Goal: Task Accomplishment & Management: Understand process/instructions

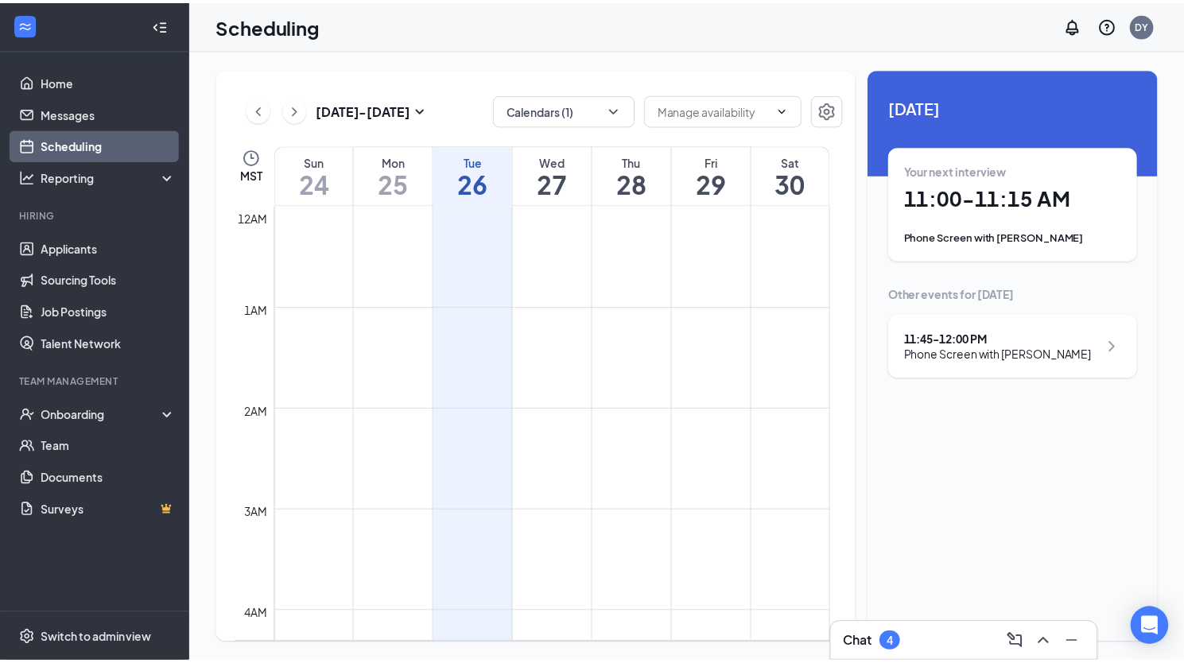
scroll to position [1020, 0]
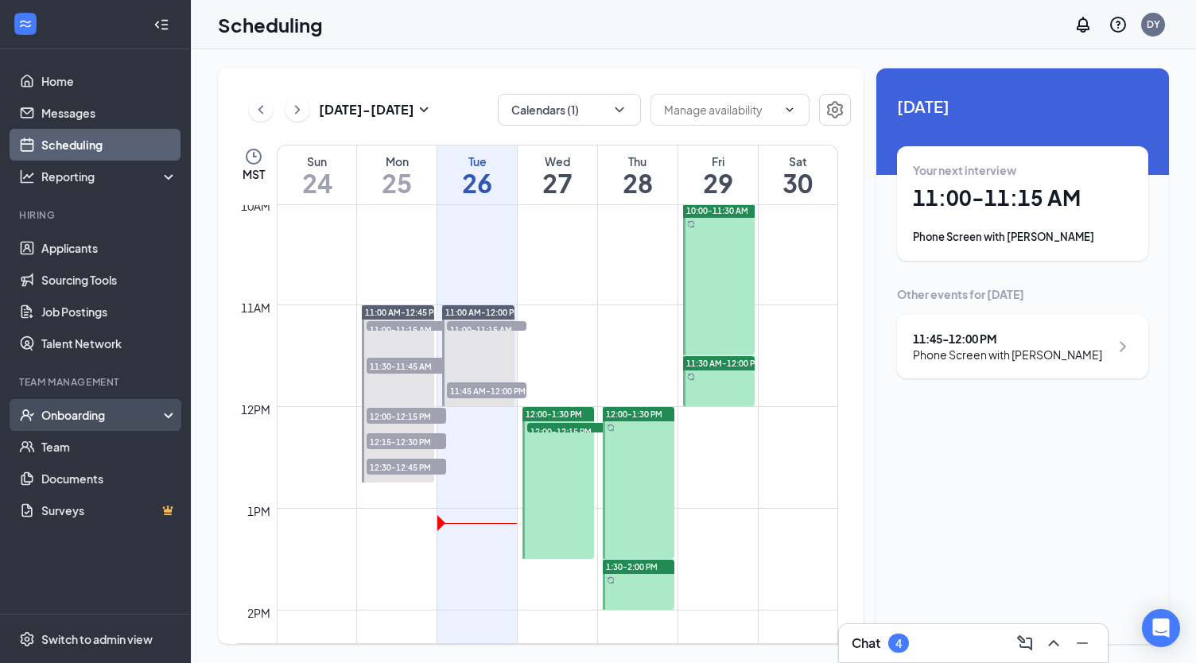
click at [64, 418] on div "Onboarding" at bounding box center [102, 415] width 122 height 16
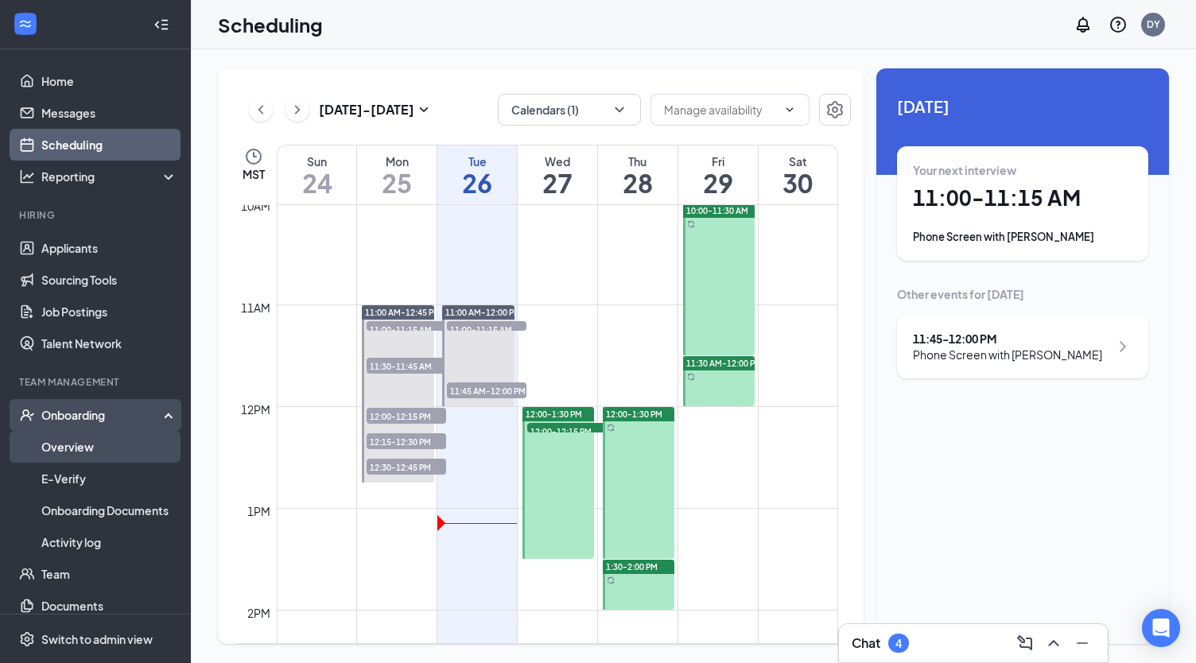
click at [65, 450] on link "Overview" at bounding box center [109, 447] width 136 height 32
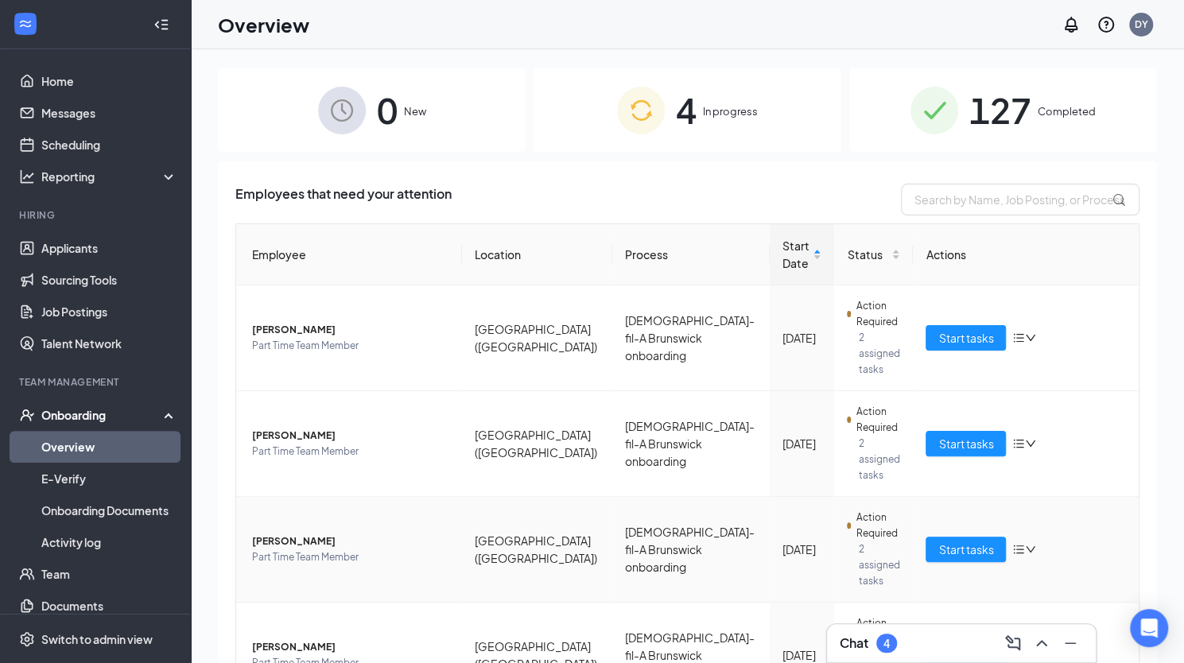
scroll to position [35, 0]
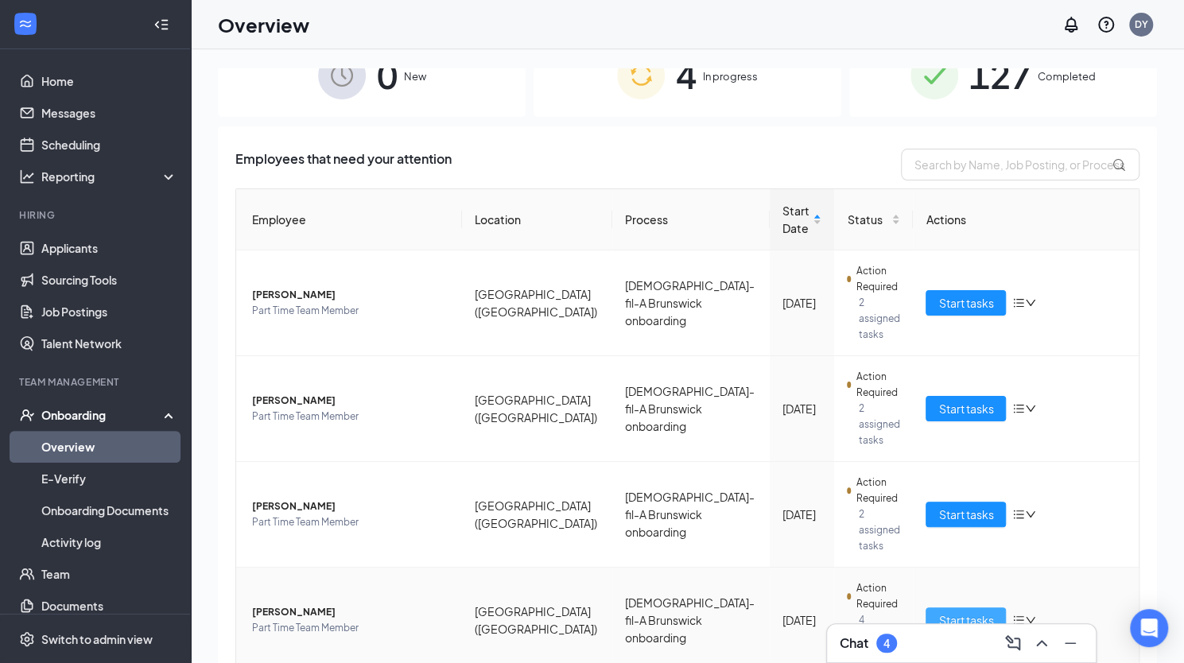
click at [957, 611] on span "Start tasks" at bounding box center [965, 619] width 55 height 17
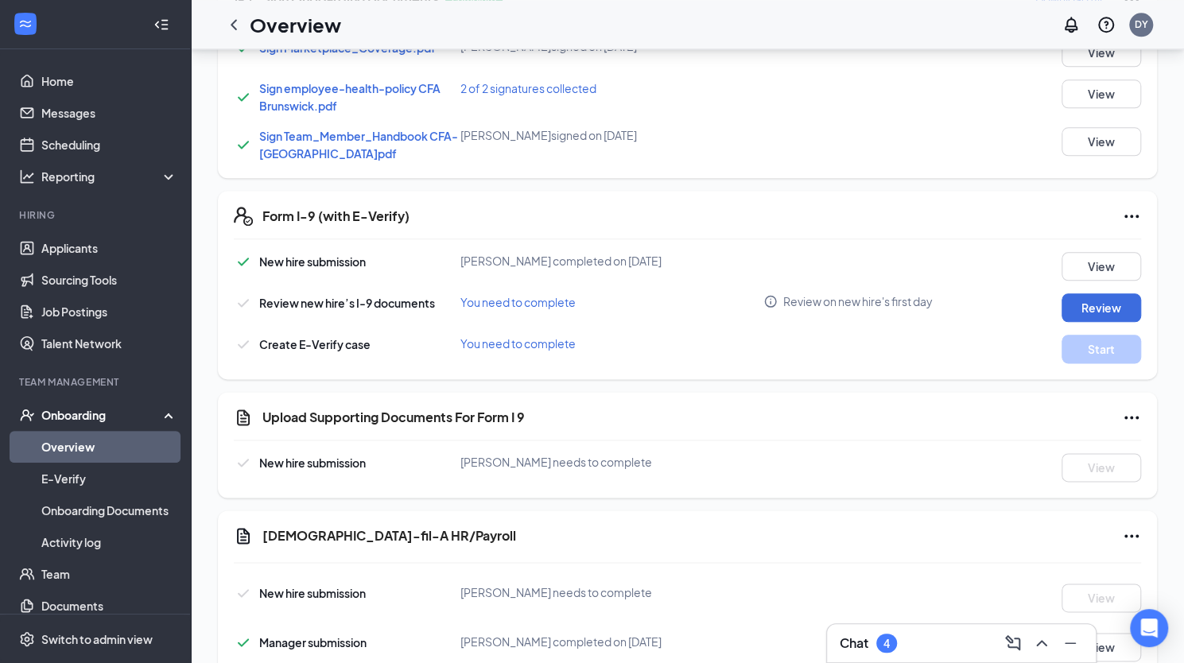
scroll to position [1066, 0]
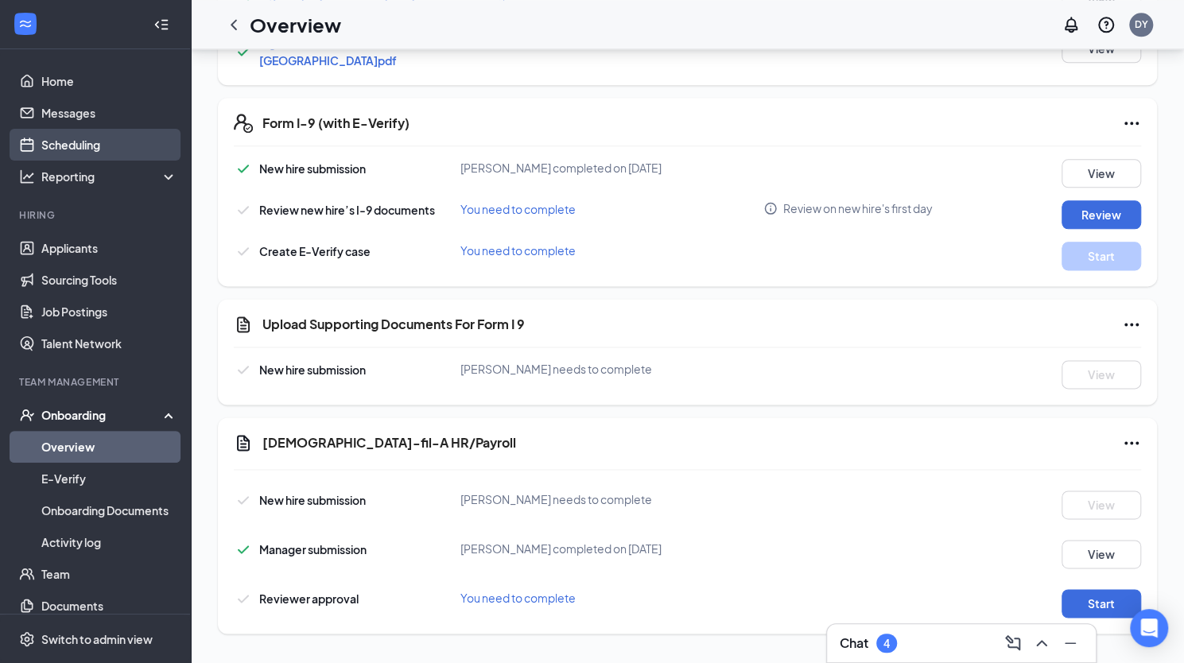
click at [73, 146] on link "Scheduling" at bounding box center [109, 145] width 136 height 32
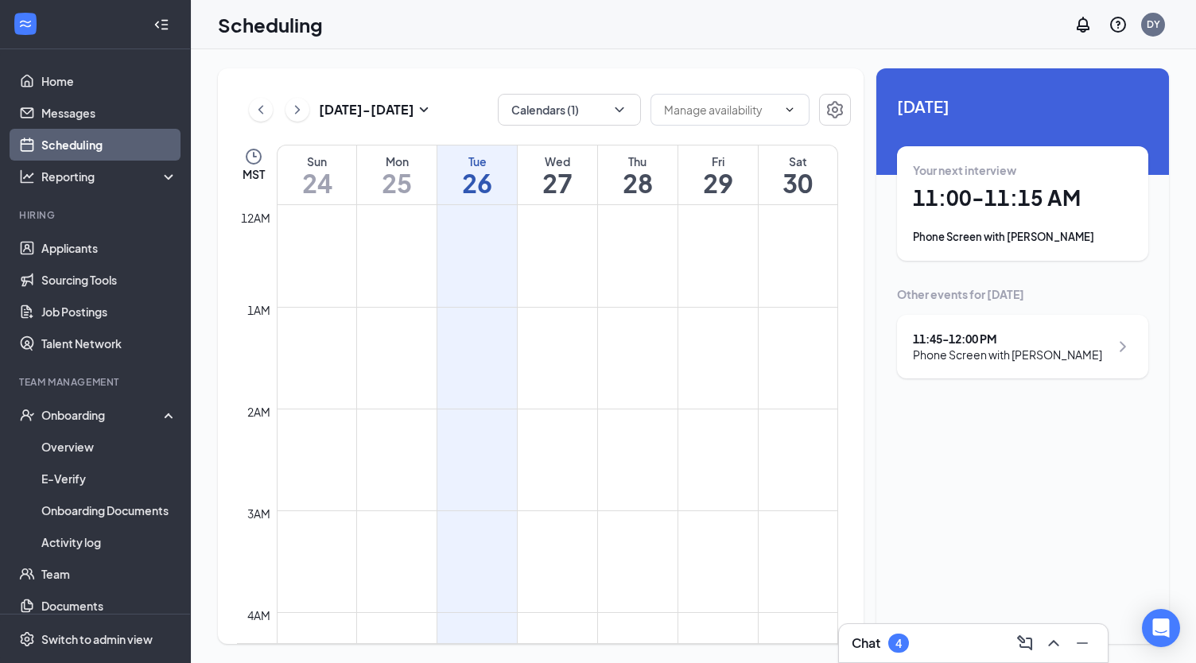
scroll to position [782, 0]
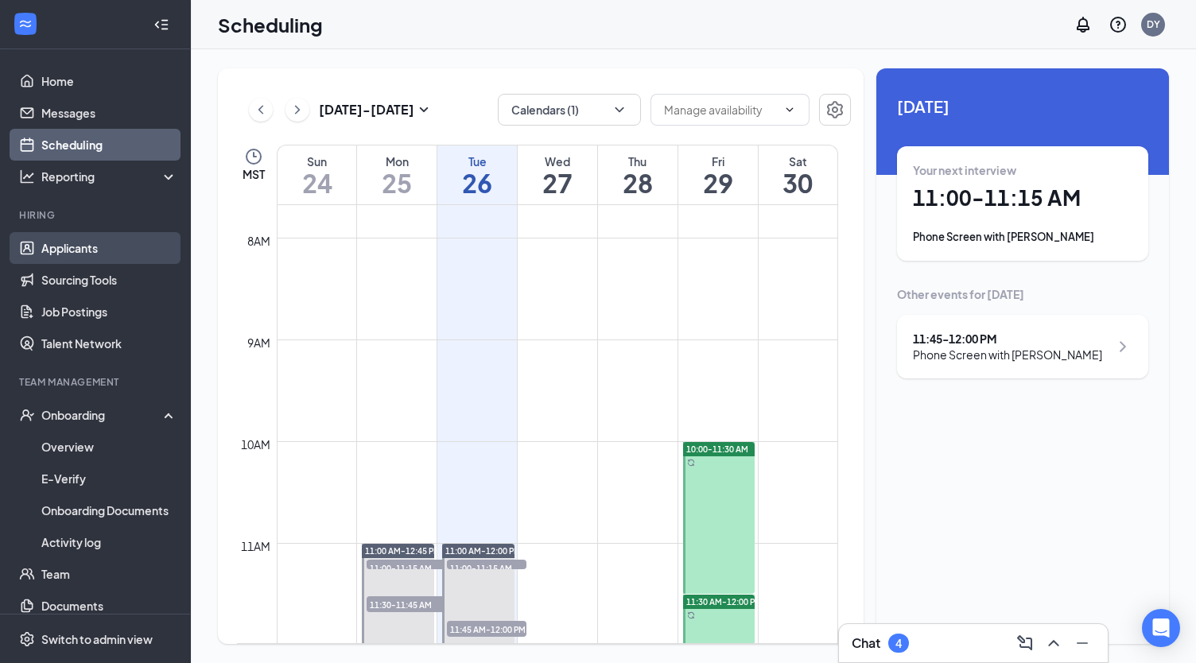
click at [73, 247] on link "Applicants" at bounding box center [109, 248] width 136 height 32
